Goal: Transaction & Acquisition: Register for event/course

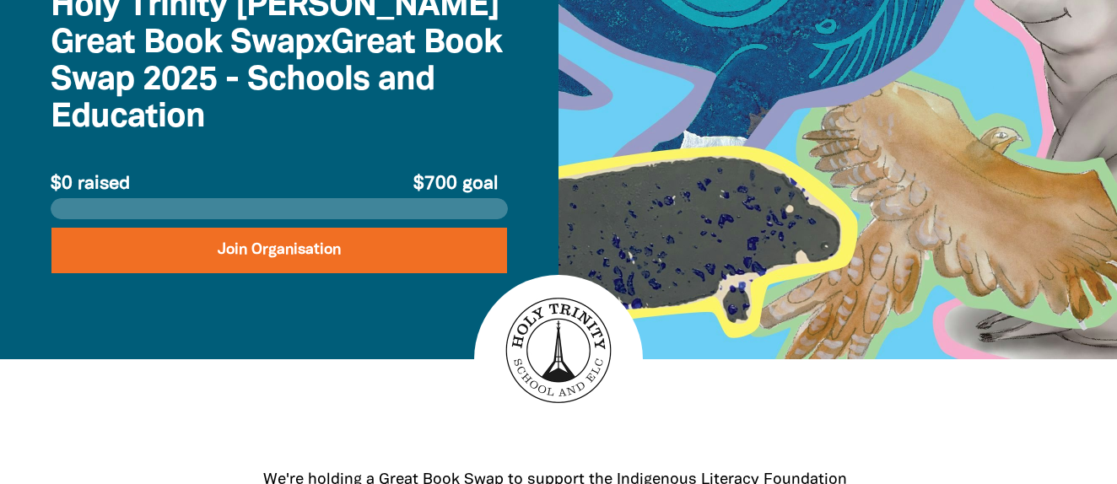
scroll to position [183, 0]
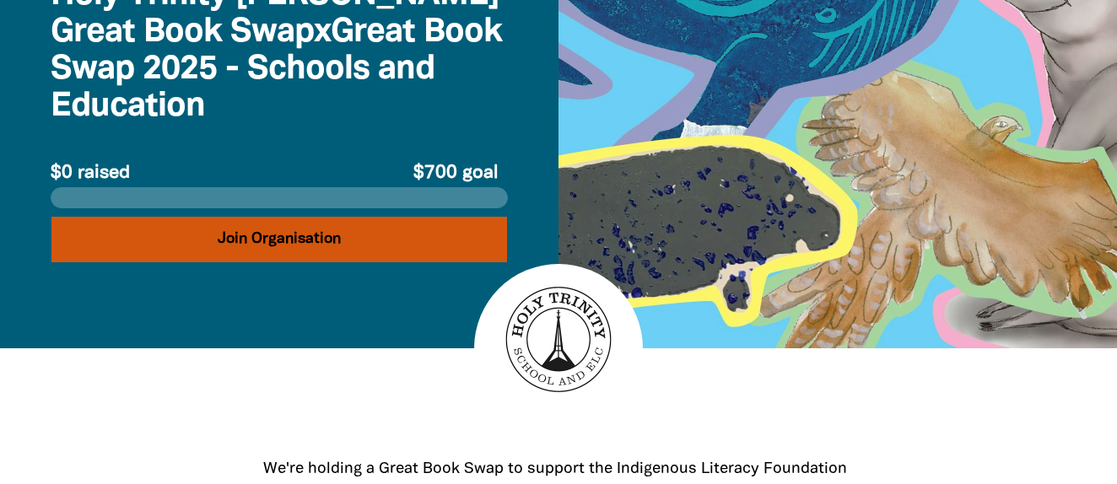
click at [333, 251] on button "Join Organisation" at bounding box center [279, 240] width 456 height 46
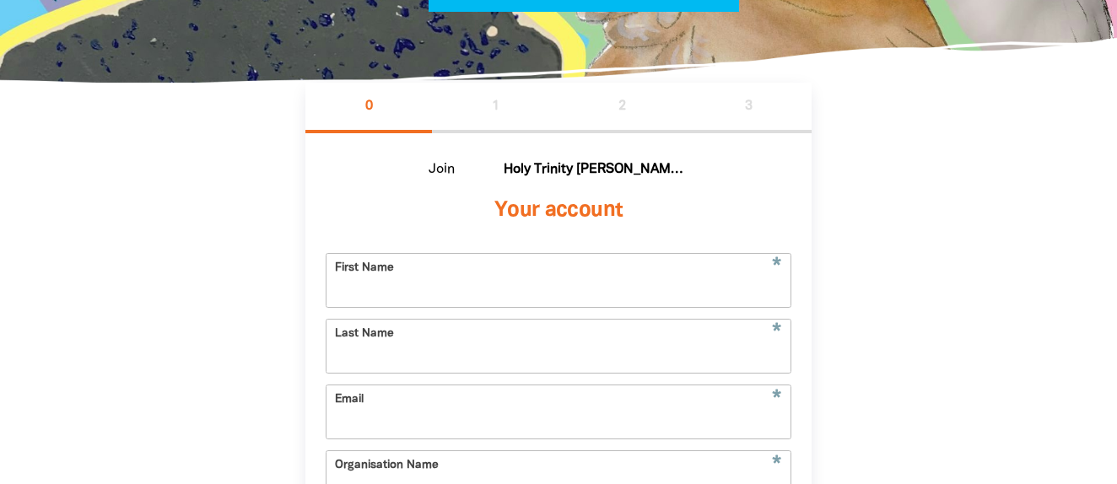
scroll to position [318, 0]
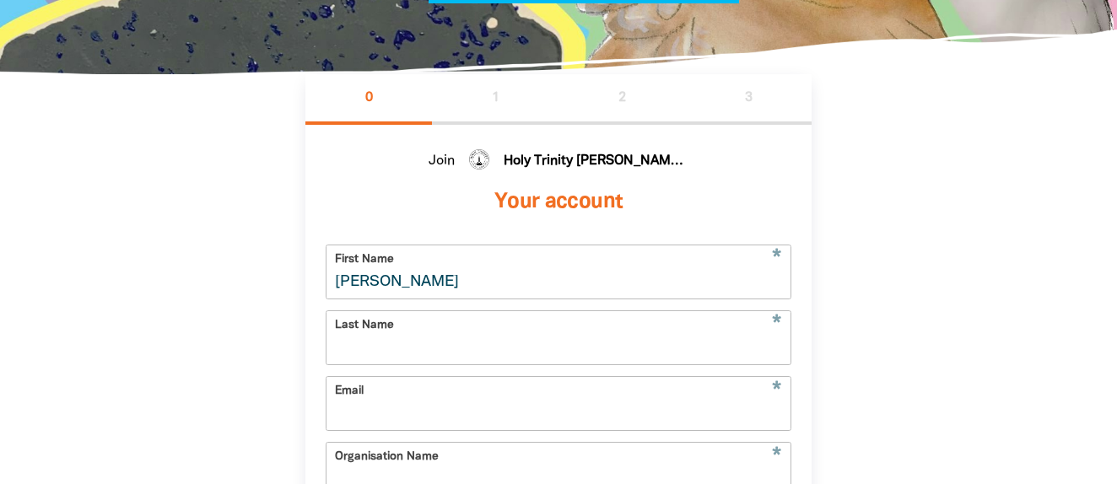
type input "[PERSON_NAME]"
type input "louise_willetts@icloud.com"
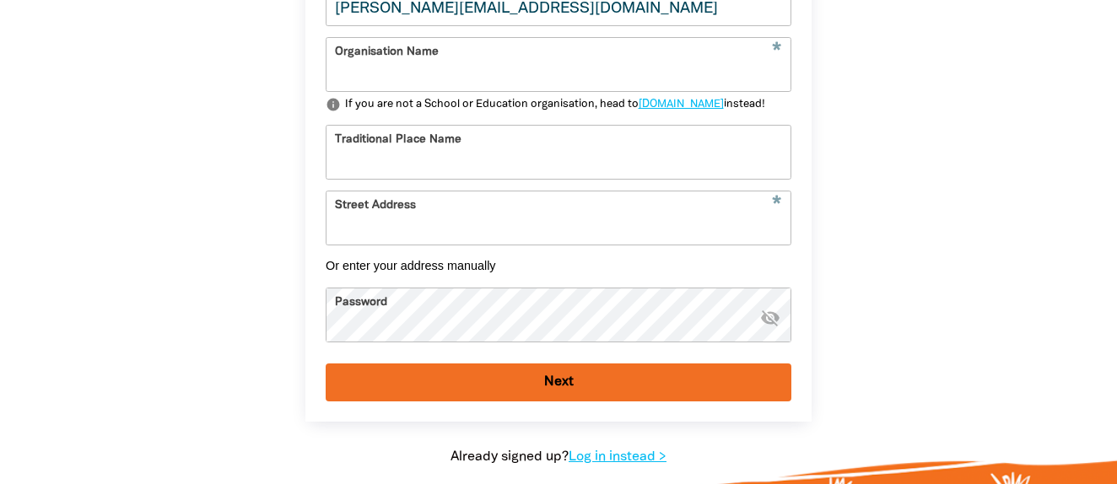
scroll to position [731, 0]
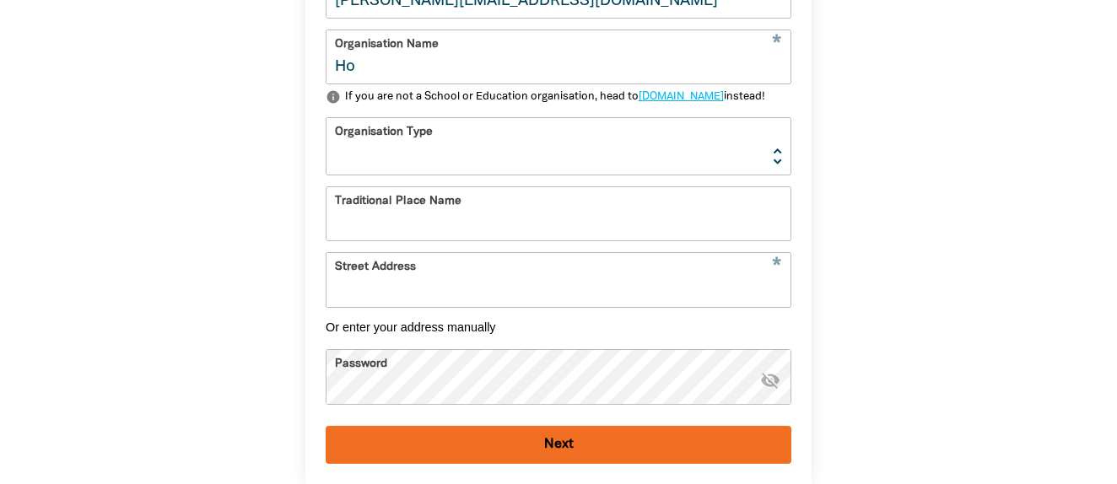
type input "H"
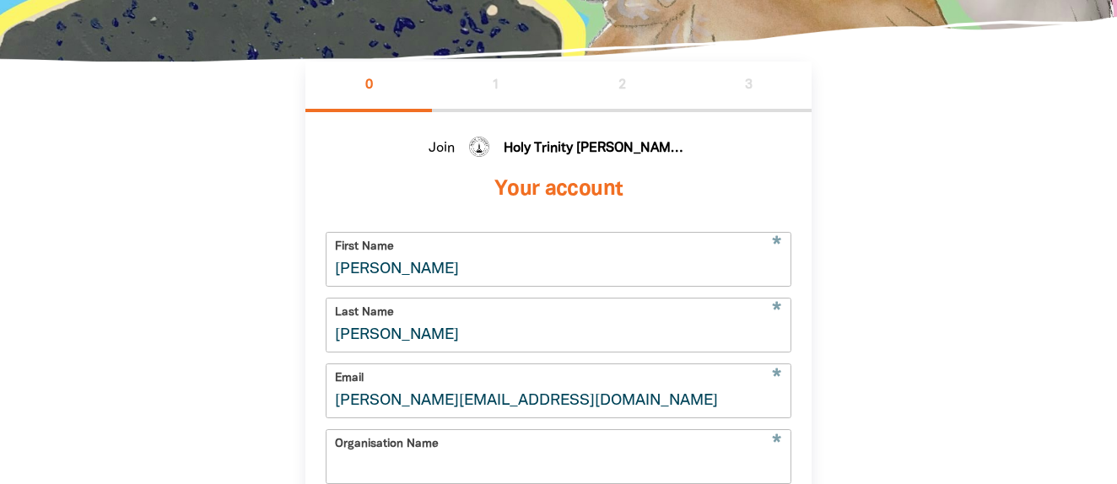
scroll to position [327, 0]
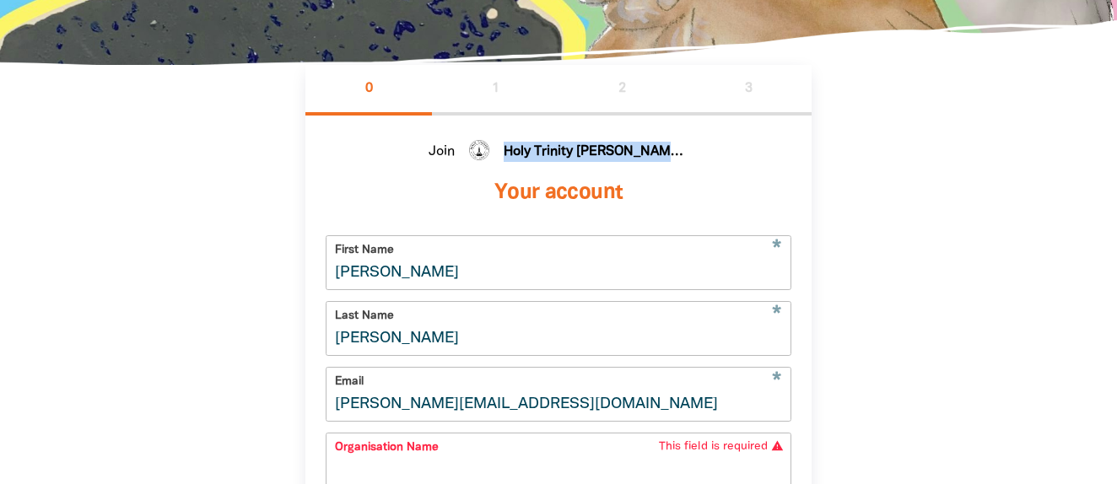
drag, startPoint x: 677, startPoint y: 147, endPoint x: 554, endPoint y: 133, distance: 123.9
click at [554, 133] on div "Join Holy Trinity Curtin Great Book Swap Your account * First Name Louise * Las…" at bounding box center [558, 467] width 506 height 703
click at [617, 156] on b "Holy Trinity Curtin Great Book Swap" at bounding box center [597, 152] width 186 height 20
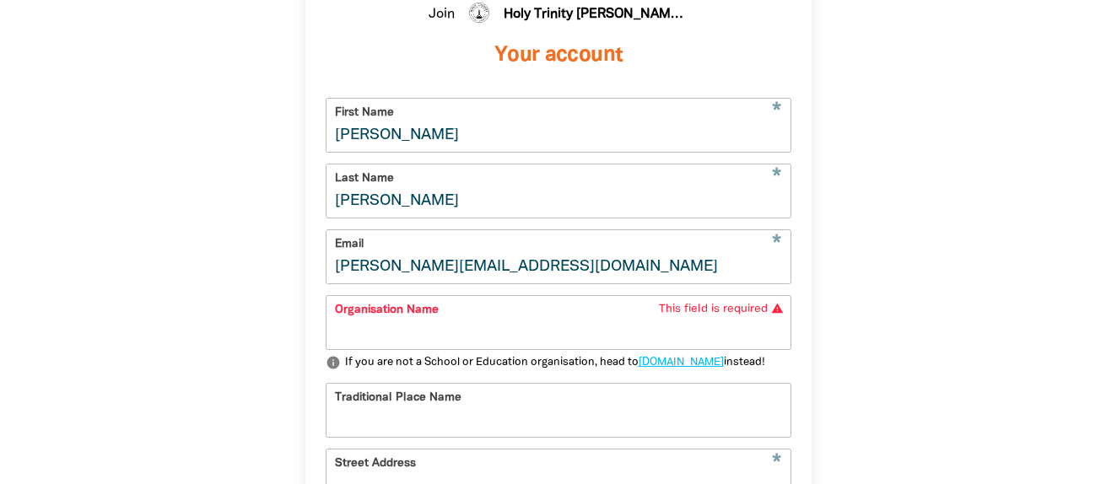
scroll to position [494, 0]
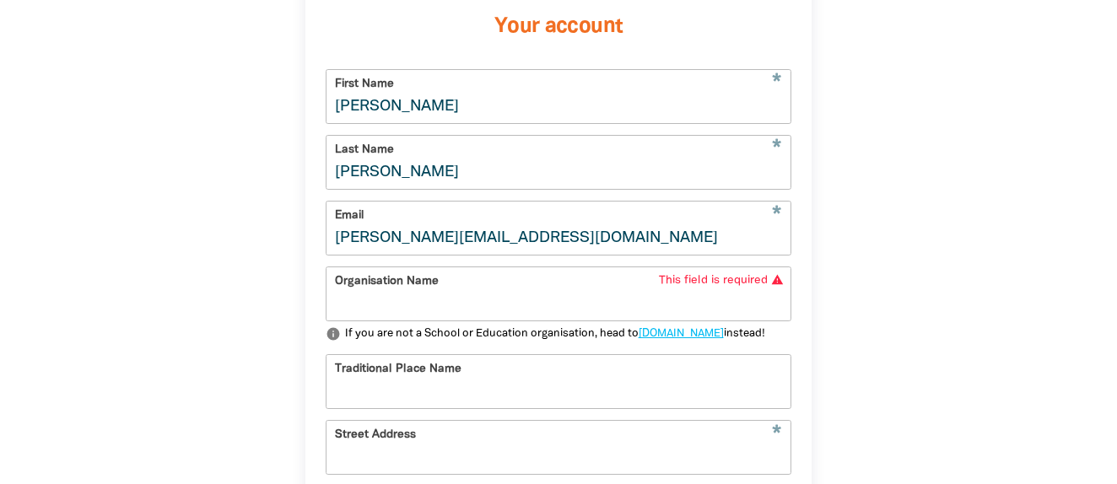
click at [528, 295] on input "Organisation Name" at bounding box center [558, 293] width 464 height 53
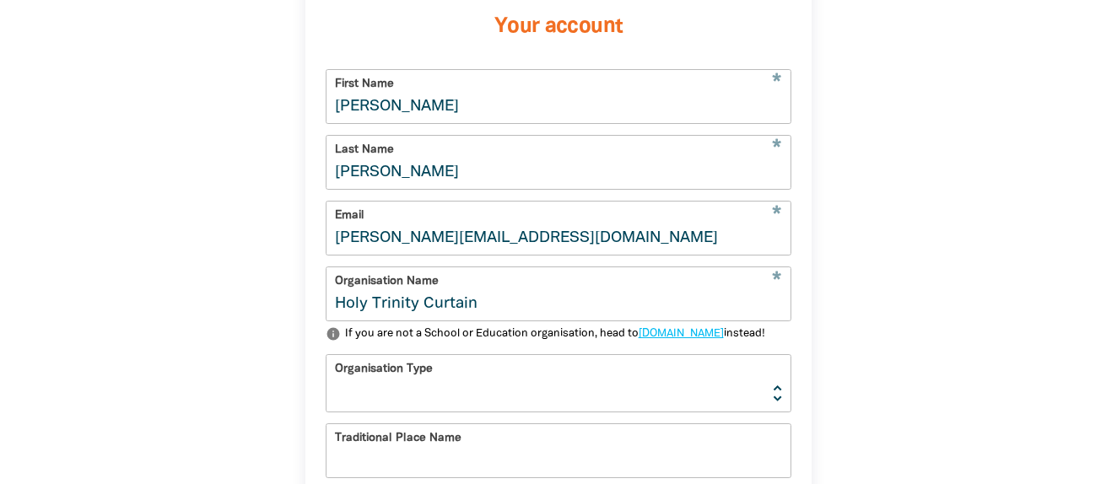
type input "Holy Trinity Curtain"
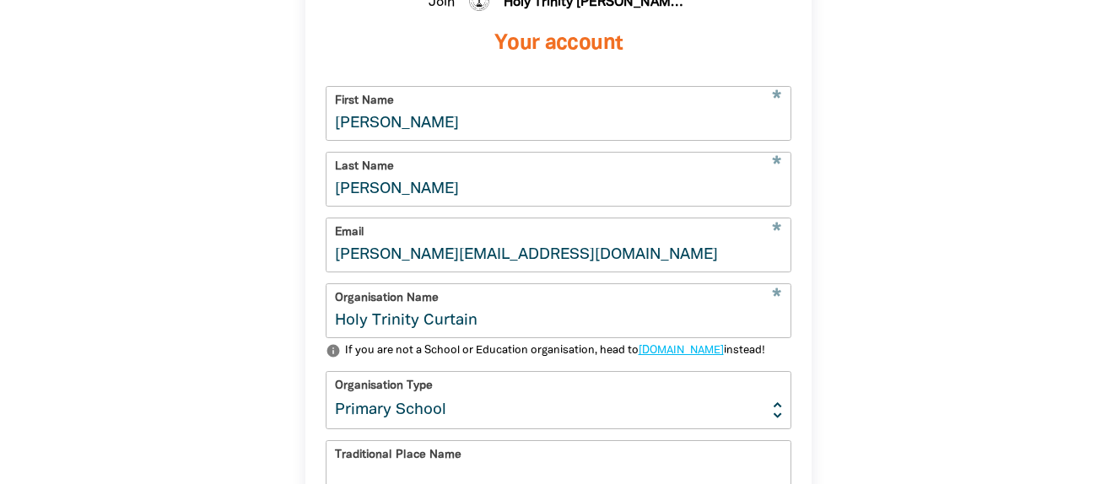
scroll to position [467, 0]
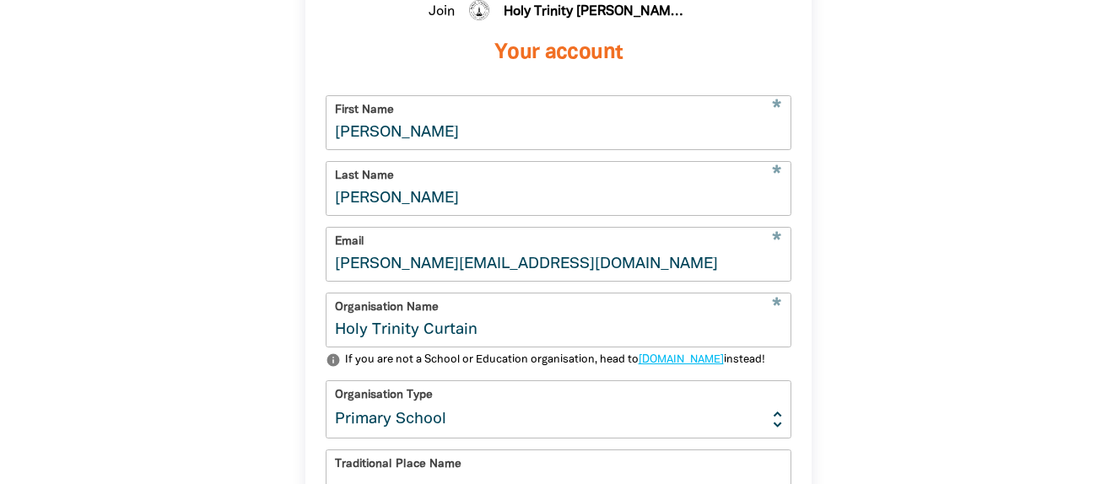
select select "early-learning"
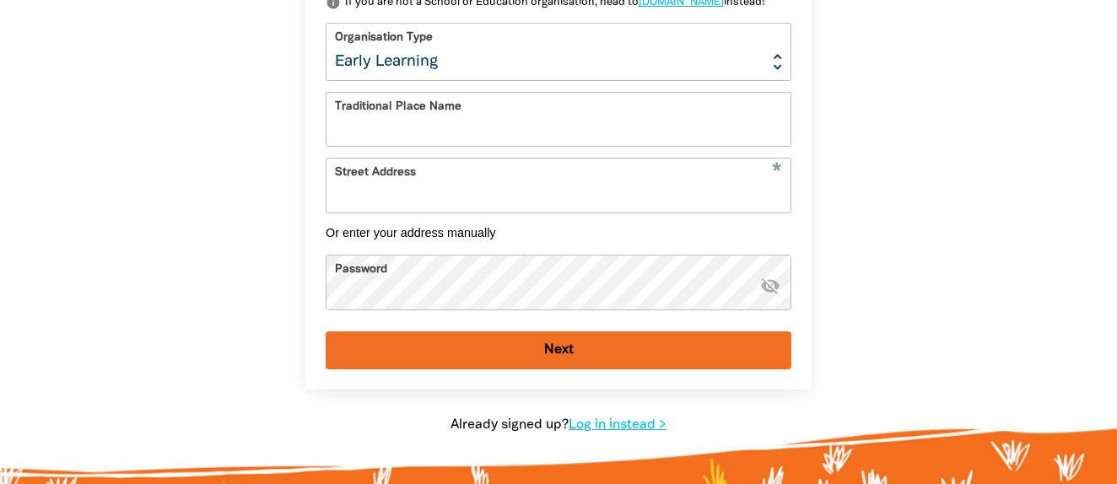
scroll to position [863, 0]
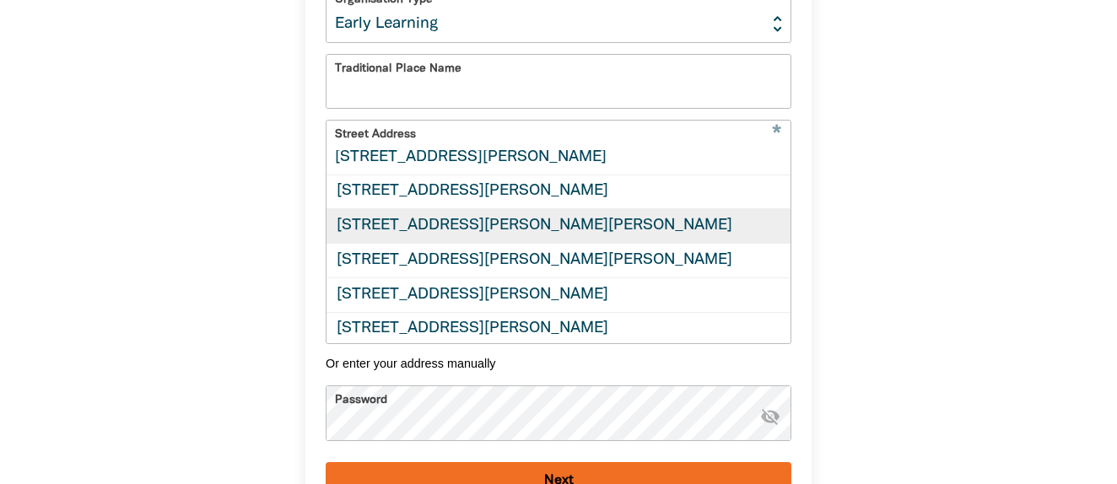
click at [434, 243] on div "18 Theodore Street, CURTIN ACT 2605" at bounding box center [558, 225] width 464 height 35
type input "18 Theodore Street, CURTIN ACT 2605"
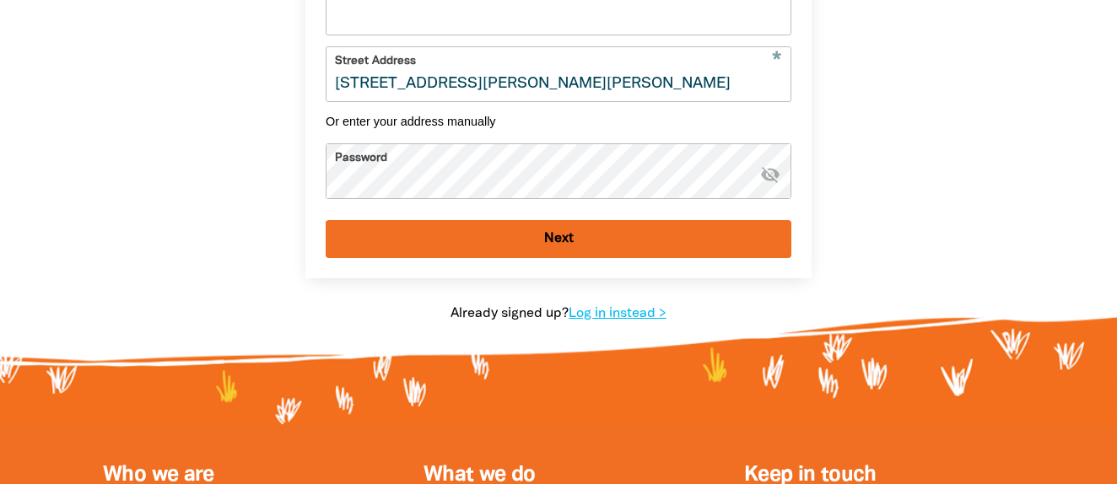
scroll to position [936, 0]
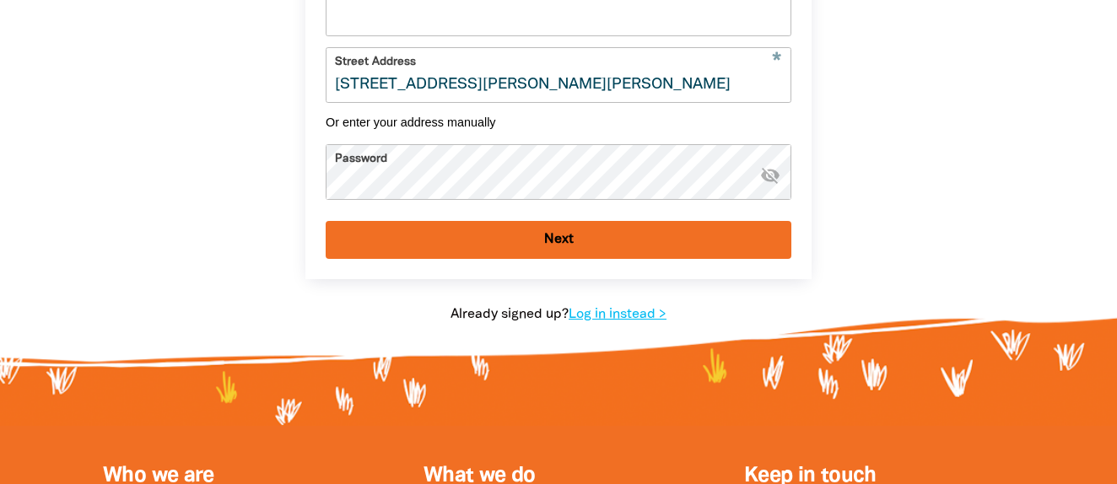
click at [440, 245] on button "Next" at bounding box center [559, 240] width 466 height 38
click at [771, 185] on icon "visibility_off" at bounding box center [770, 175] width 20 height 20
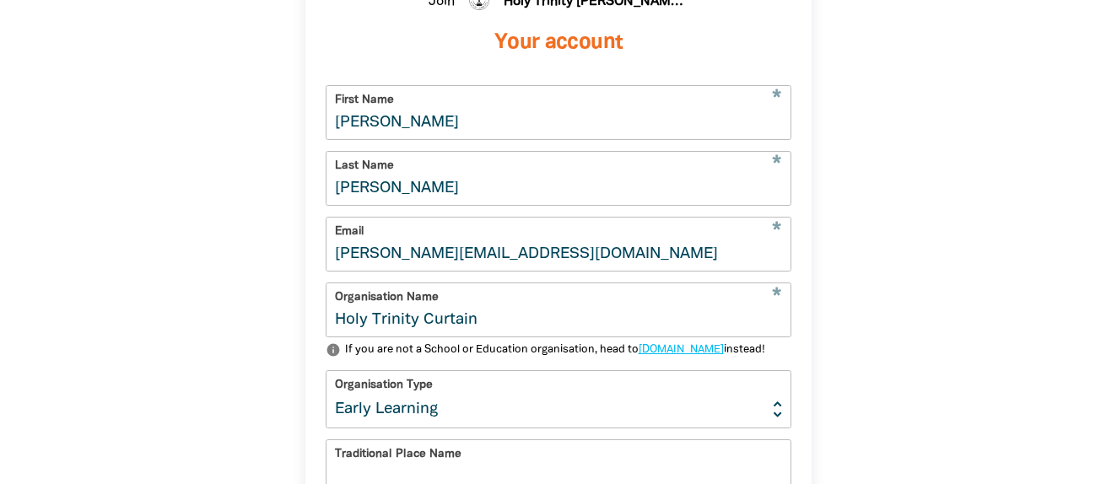
scroll to position [480, 0]
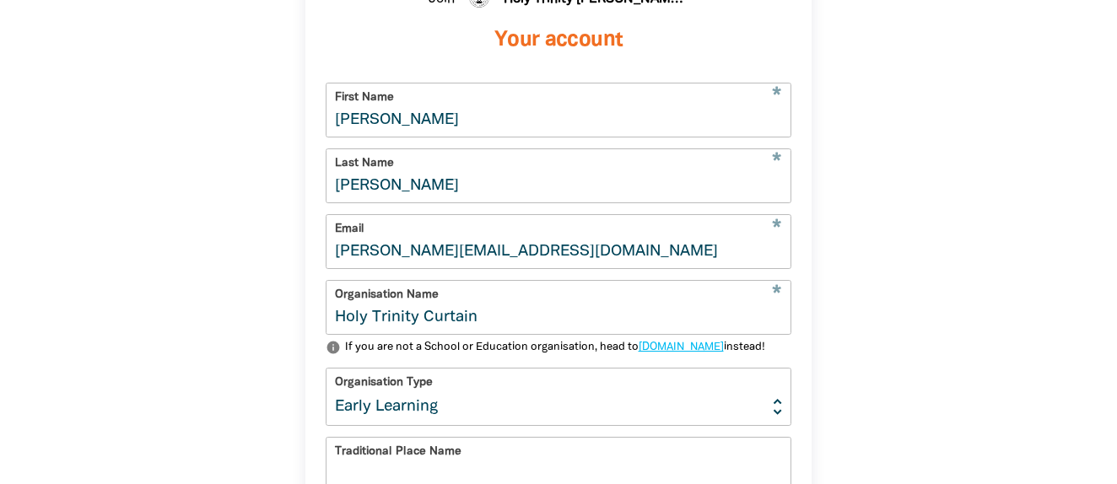
drag, startPoint x: 521, startPoint y: 320, endPoint x: 224, endPoint y: 284, distance: 299.9
click at [224, 284] on div "0 1 2 3 Join Holy Trinity Curtin Great Book Swap Your account * First Name Loui…" at bounding box center [558, 363] width 1012 height 902
click at [692, 343] on link "go.greatbookswap.org.au" at bounding box center [681, 347] width 85 height 10
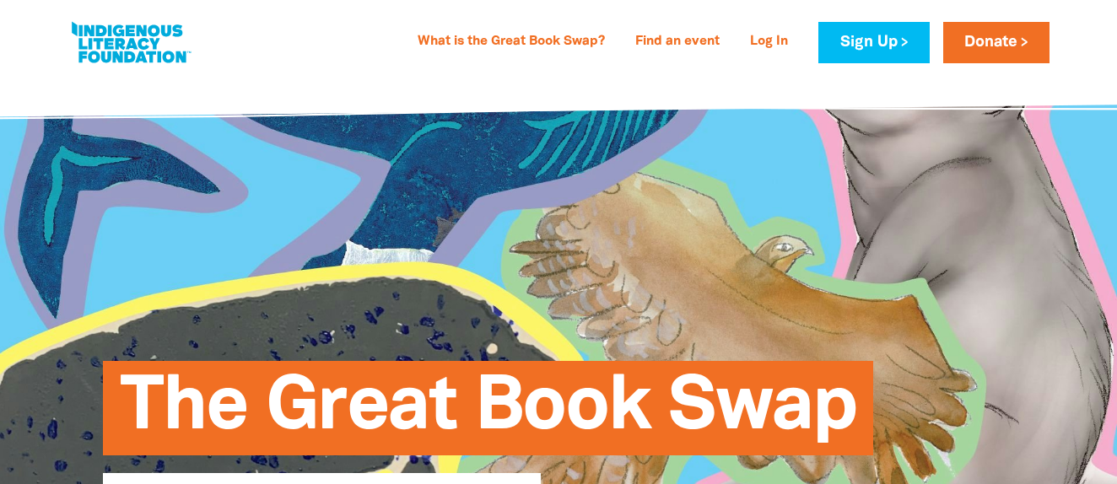
select select "AU"
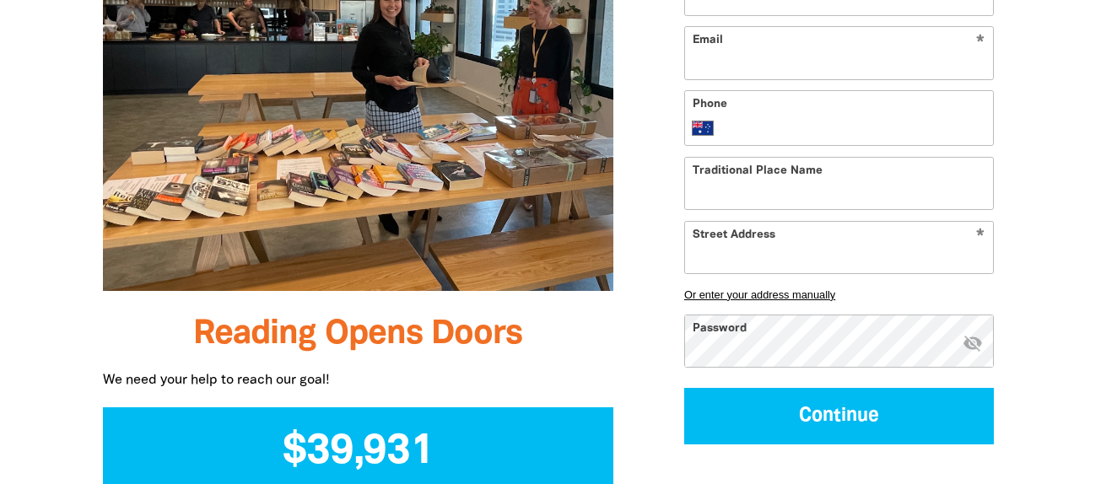
scroll to position [1678, 0]
